Goal: Find specific page/section: Find specific page/section

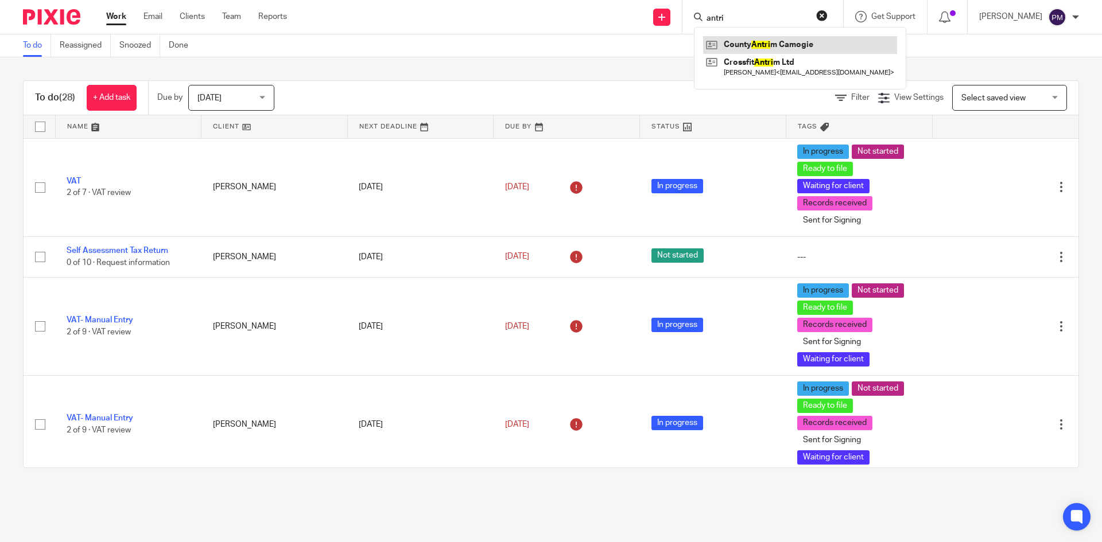
type input "antri"
click at [758, 43] on link at bounding box center [800, 44] width 194 height 17
